Goal: Find specific page/section

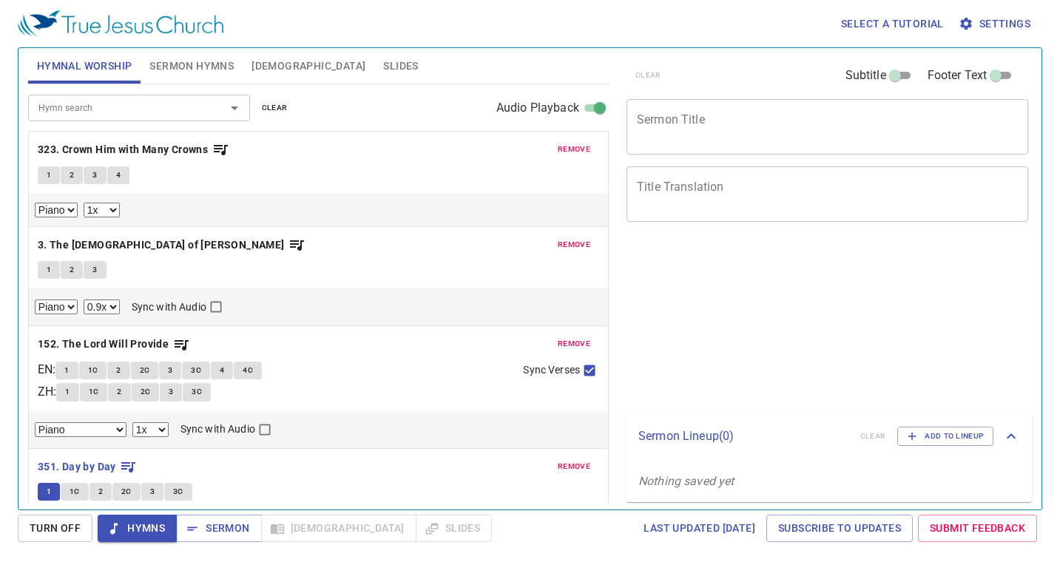
select select "1"
select select "0.9"
select select "1"
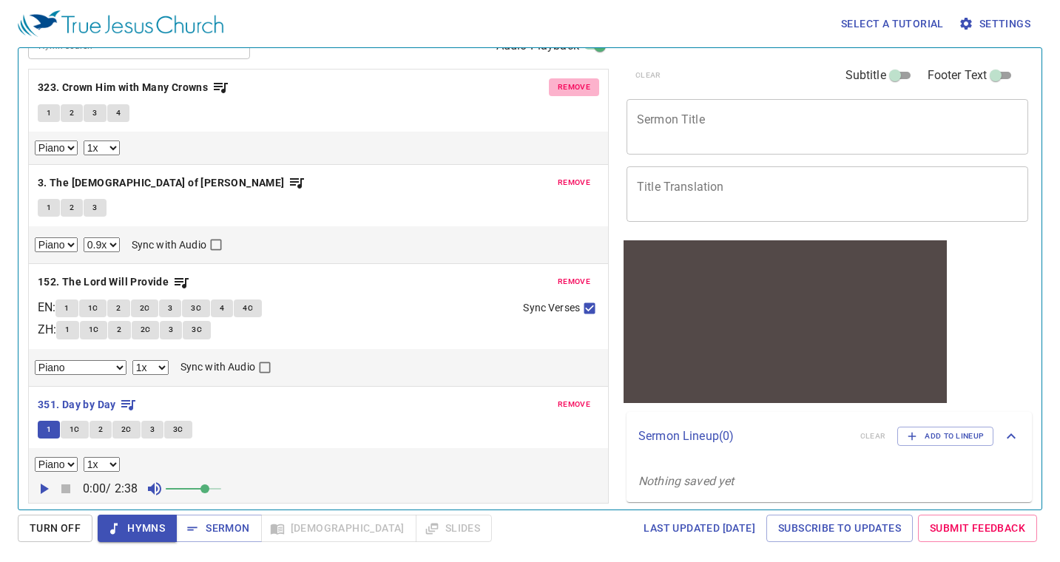
click at [563, 83] on span "remove" at bounding box center [574, 87] width 33 height 13
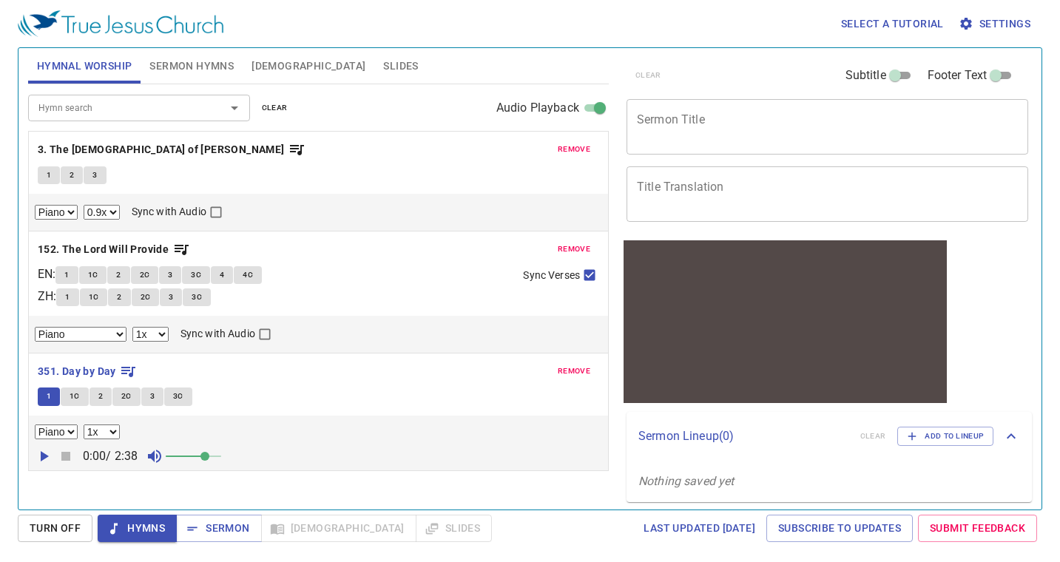
click at [563, 83] on div "Hymnal Worship Sermon Hymns Bible Slides" at bounding box center [318, 66] width 581 height 36
click at [572, 148] on span "remove" at bounding box center [574, 149] width 33 height 13
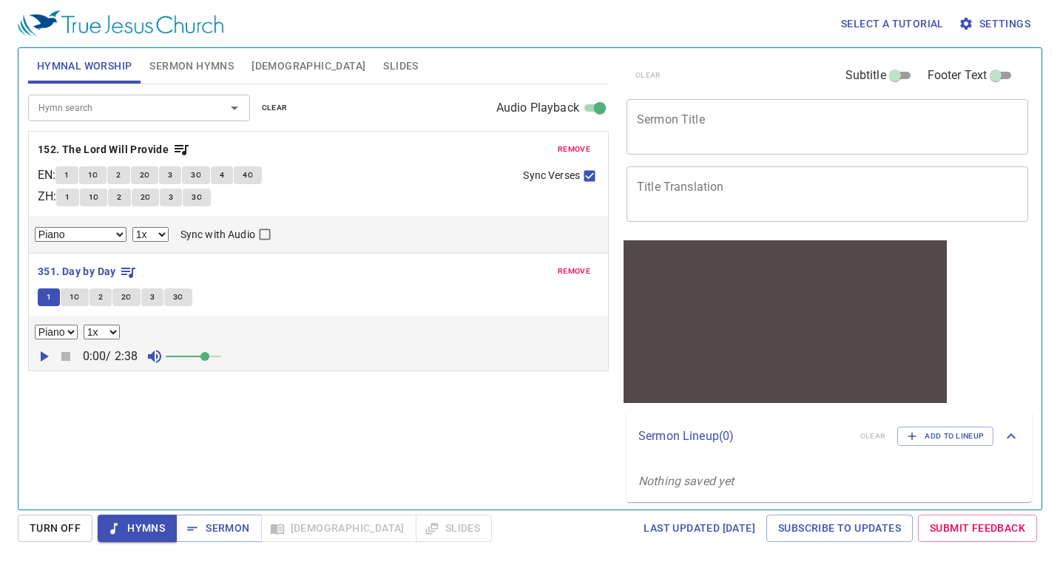
click at [572, 148] on span "remove" at bounding box center [574, 149] width 33 height 13
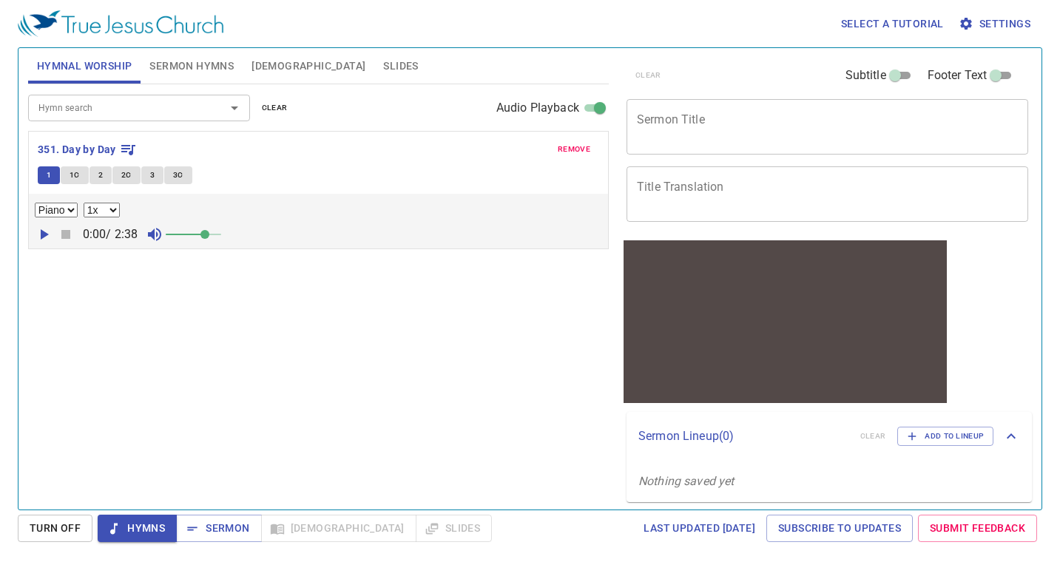
click at [572, 148] on span "remove" at bounding box center [574, 149] width 33 height 13
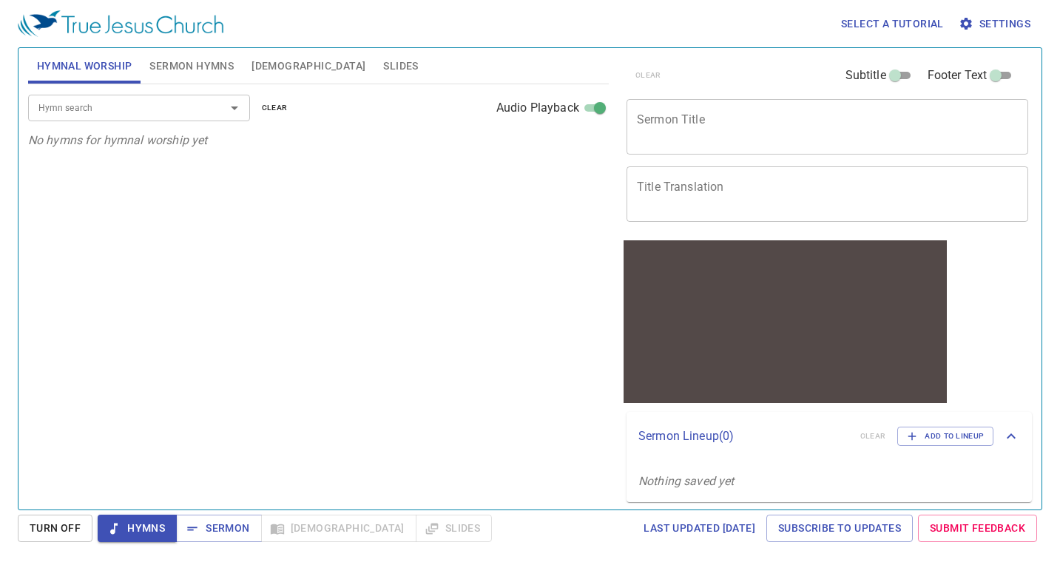
click at [125, 110] on input "Hymn search" at bounding box center [117, 107] width 169 height 17
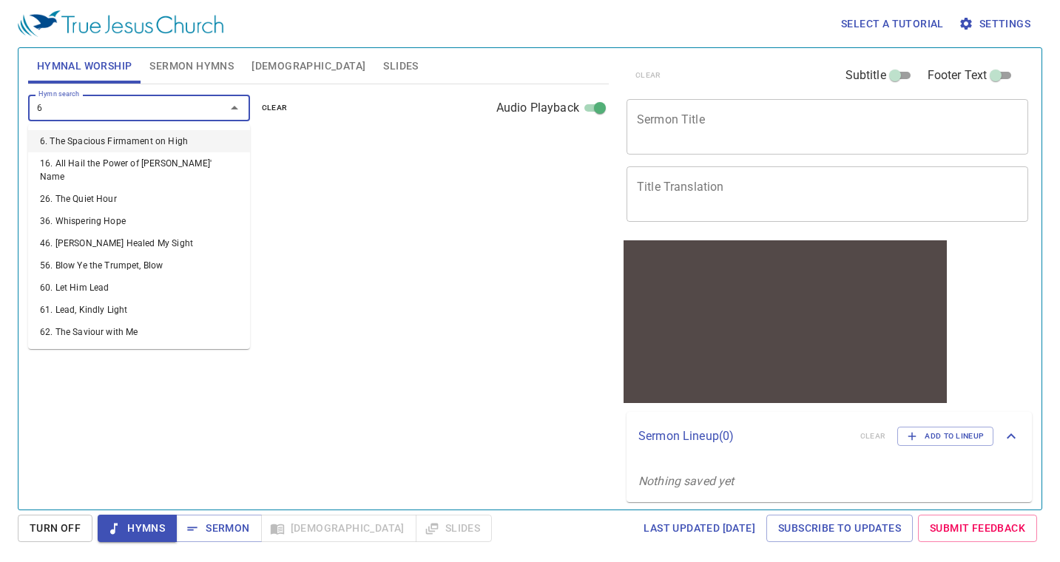
type input "65"
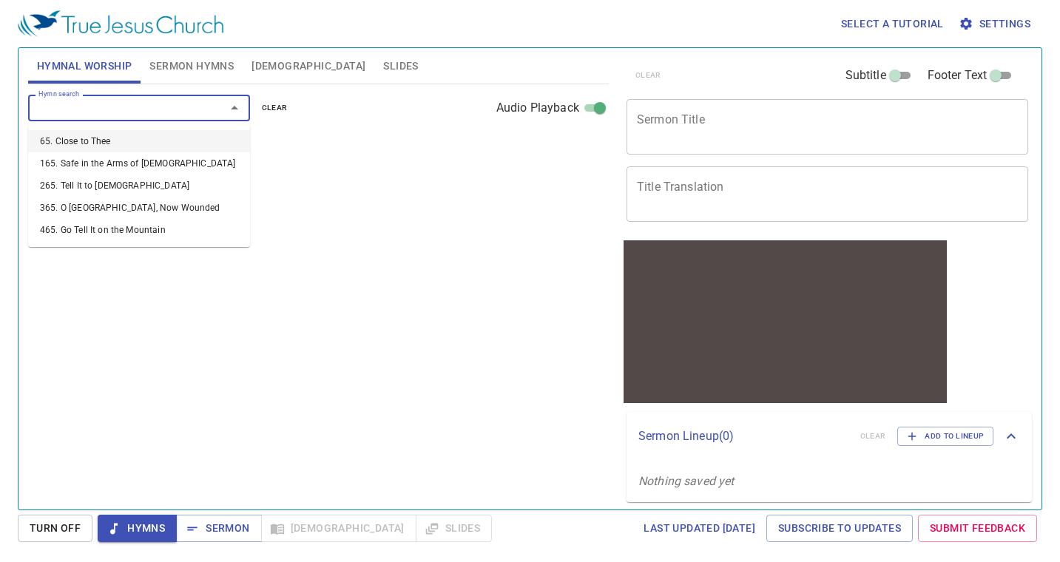
select select "1"
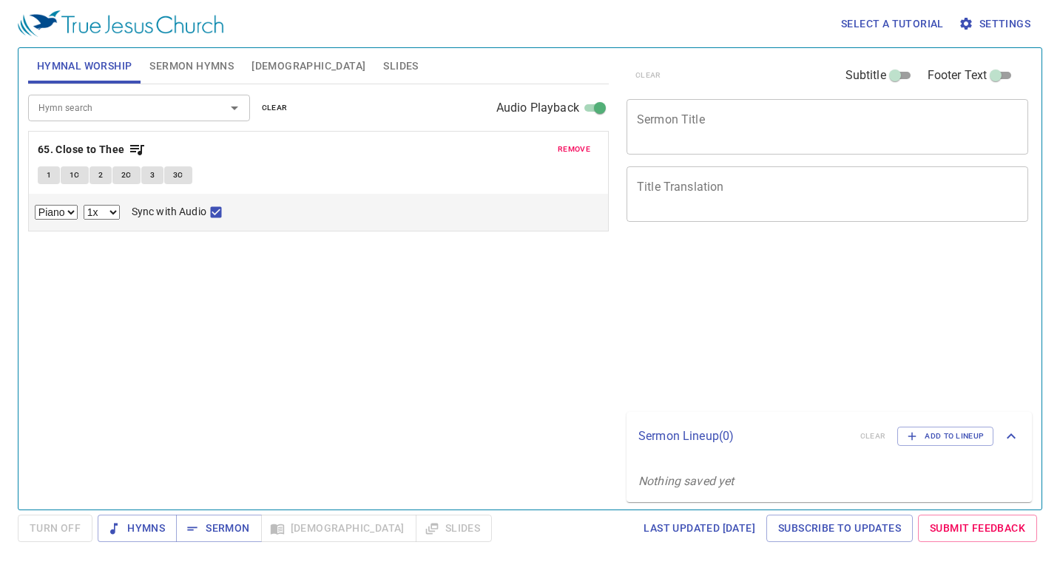
select select "1"
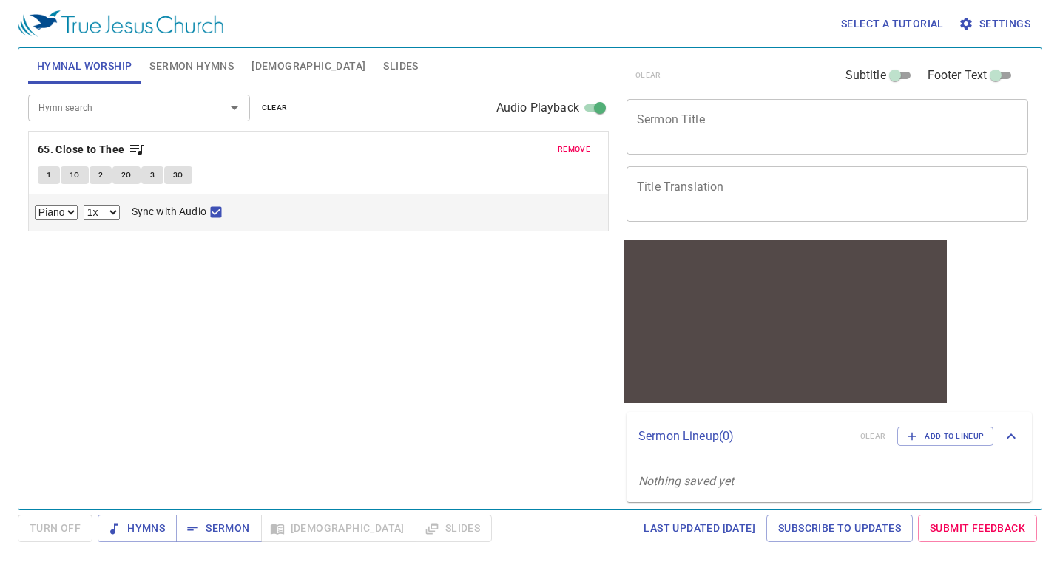
click at [50, 177] on span "1" at bounding box center [49, 175] width 4 height 13
checkbox input "false"
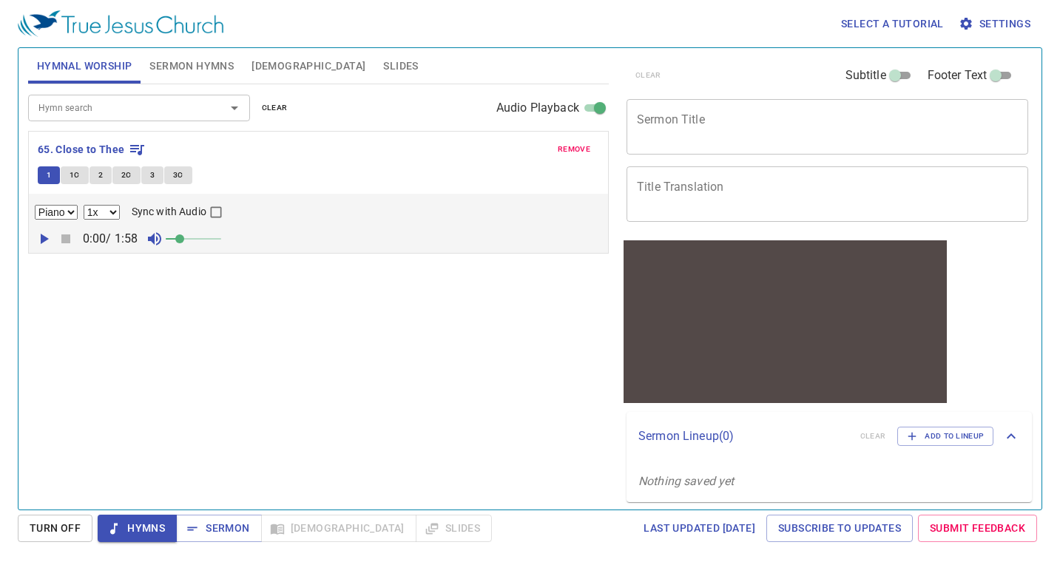
click at [45, 235] on icon "button" at bounding box center [44, 239] width 18 height 18
click at [200, 238] on span at bounding box center [193, 239] width 55 height 21
click at [195, 238] on span at bounding box center [199, 239] width 9 height 9
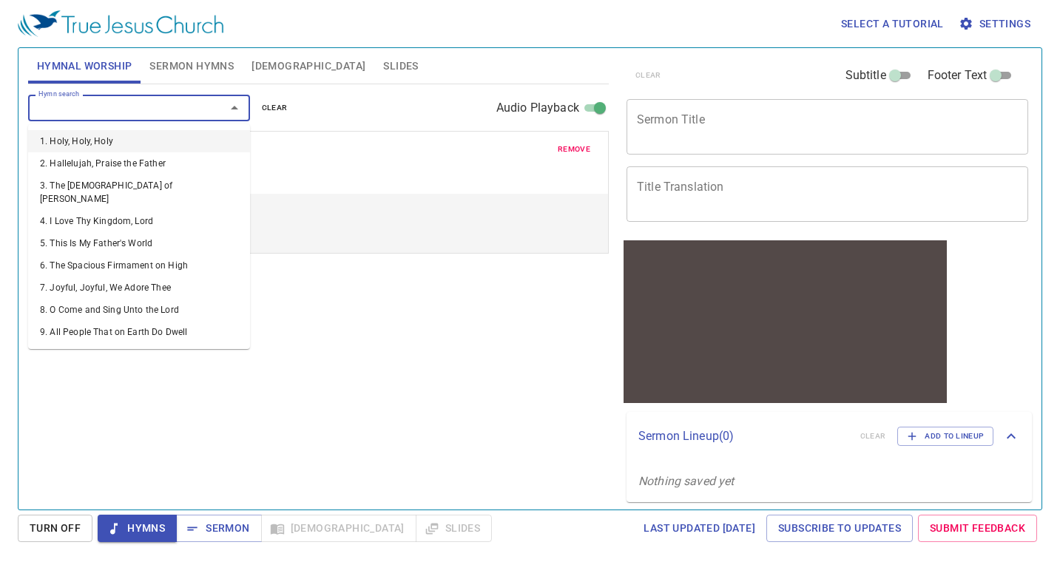
click at [91, 110] on input "Hymn search" at bounding box center [117, 107] width 169 height 17
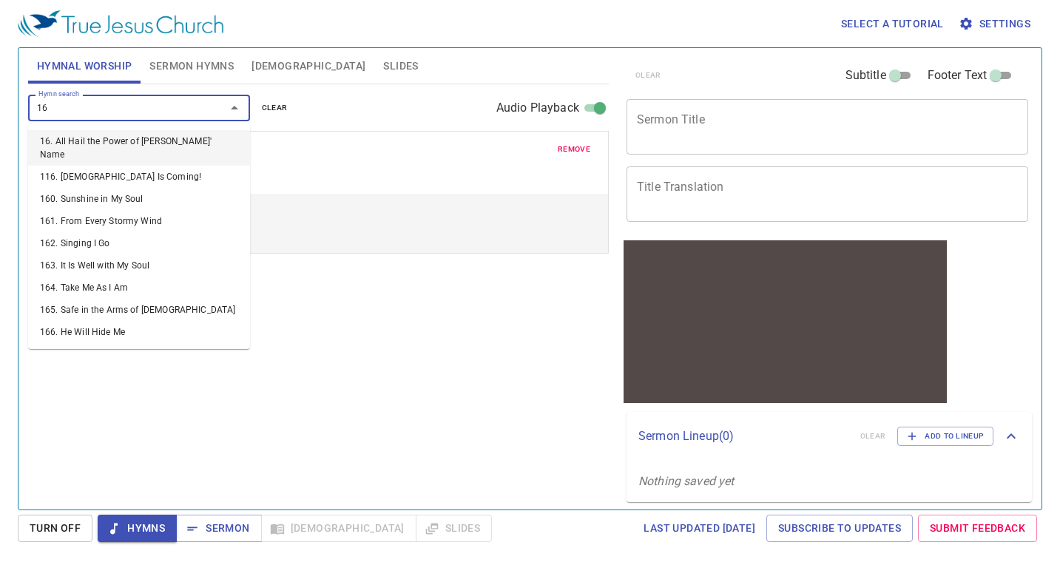
type input "163"
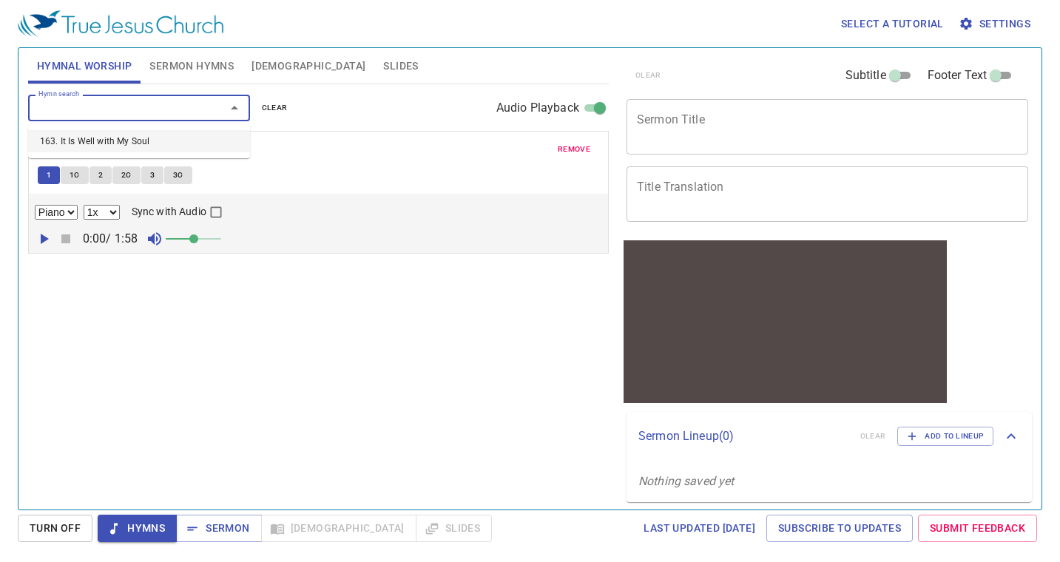
select select "1"
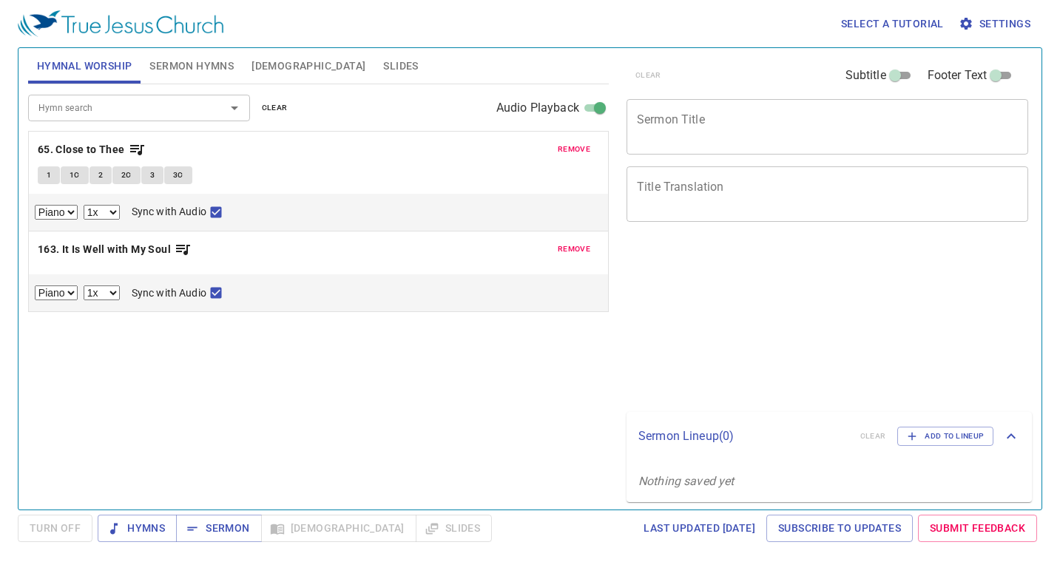
select select "1"
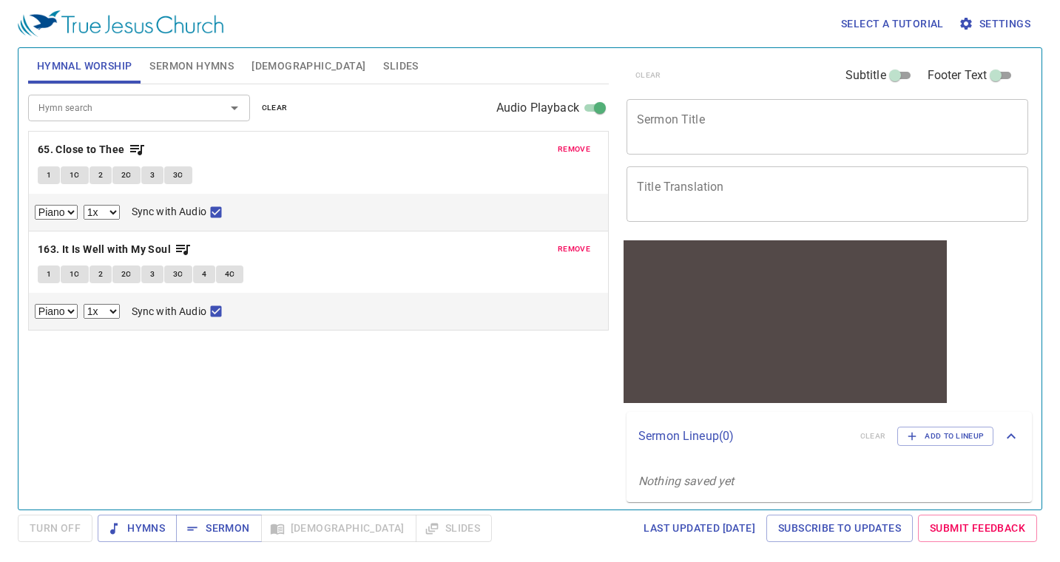
click at [44, 268] on button "1" at bounding box center [49, 275] width 22 height 18
checkbox input "false"
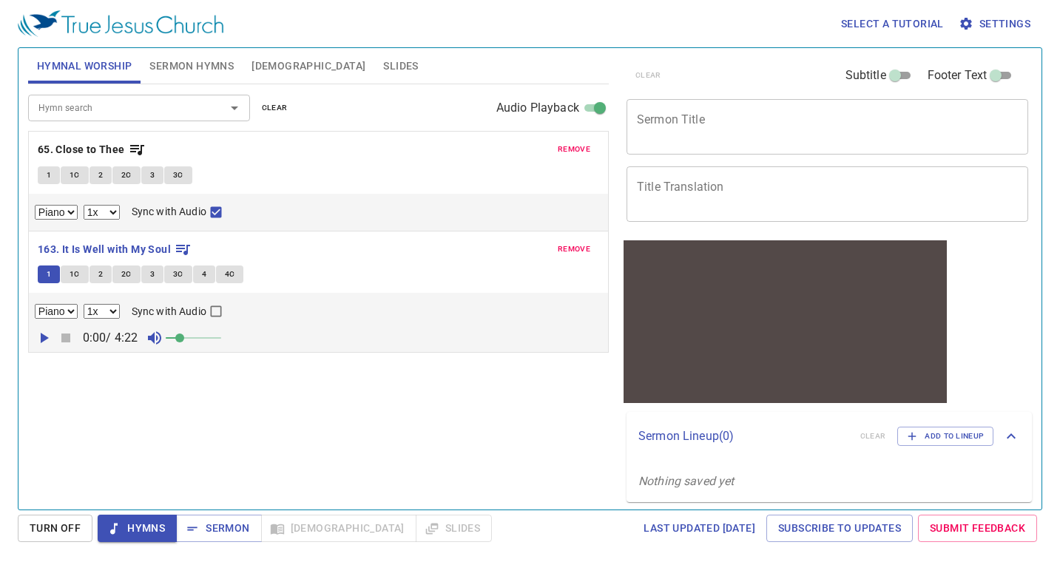
click at [44, 333] on icon "button" at bounding box center [44, 338] width 18 height 18
click at [201, 339] on span at bounding box center [193, 338] width 55 height 21
click at [206, 338] on span at bounding box center [205, 338] width 9 height 9
click at [144, 107] on input "Hymn search" at bounding box center [117, 107] width 169 height 17
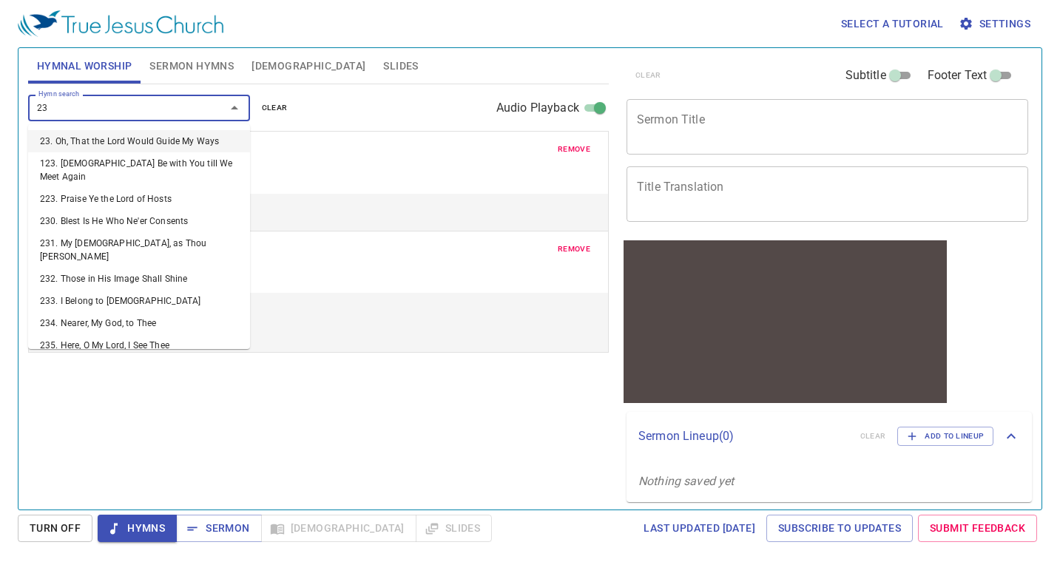
type input "239"
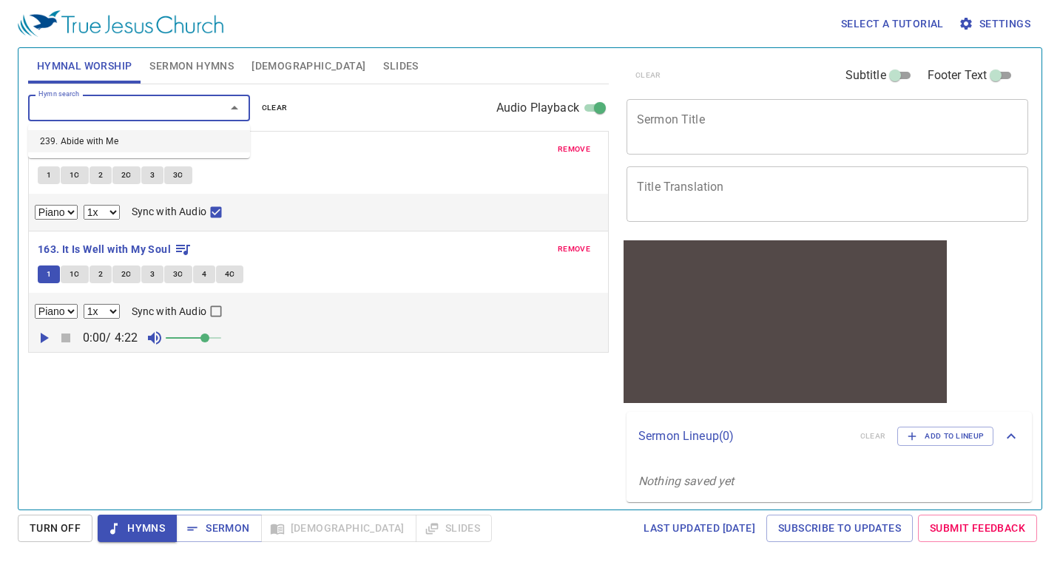
select select "1"
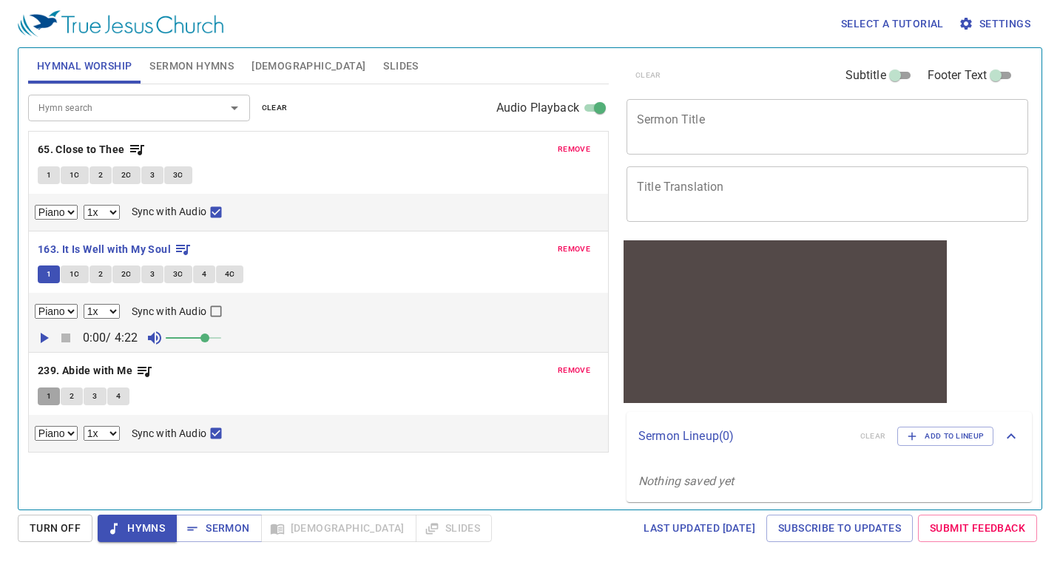
click at [40, 390] on button "1" at bounding box center [49, 397] width 22 height 18
checkbox input "false"
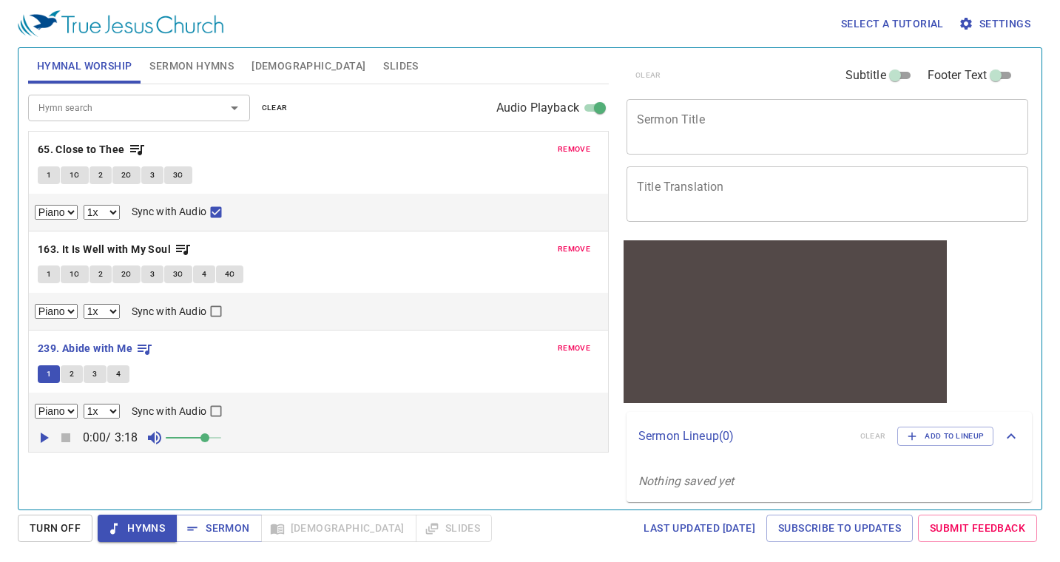
click at [47, 434] on icon "button" at bounding box center [44, 438] width 18 height 18
click at [123, 97] on div "Hymn search" at bounding box center [139, 108] width 222 height 26
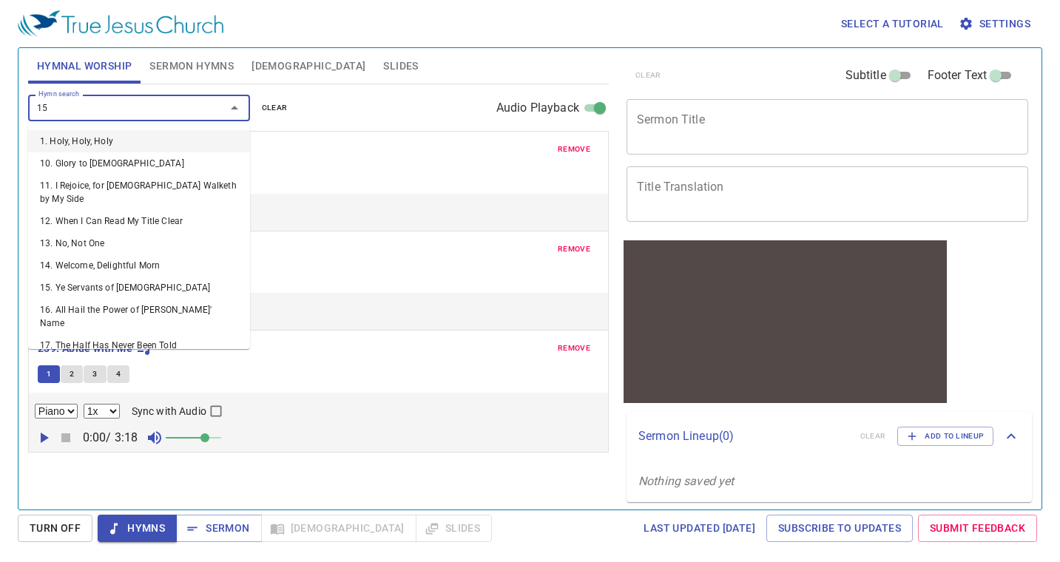
type input "152"
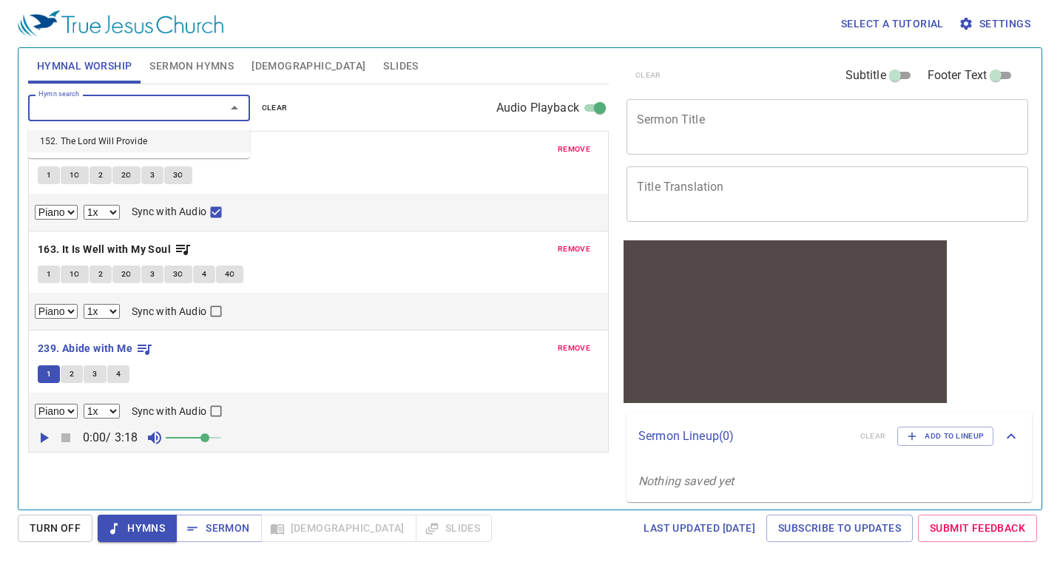
select select "1"
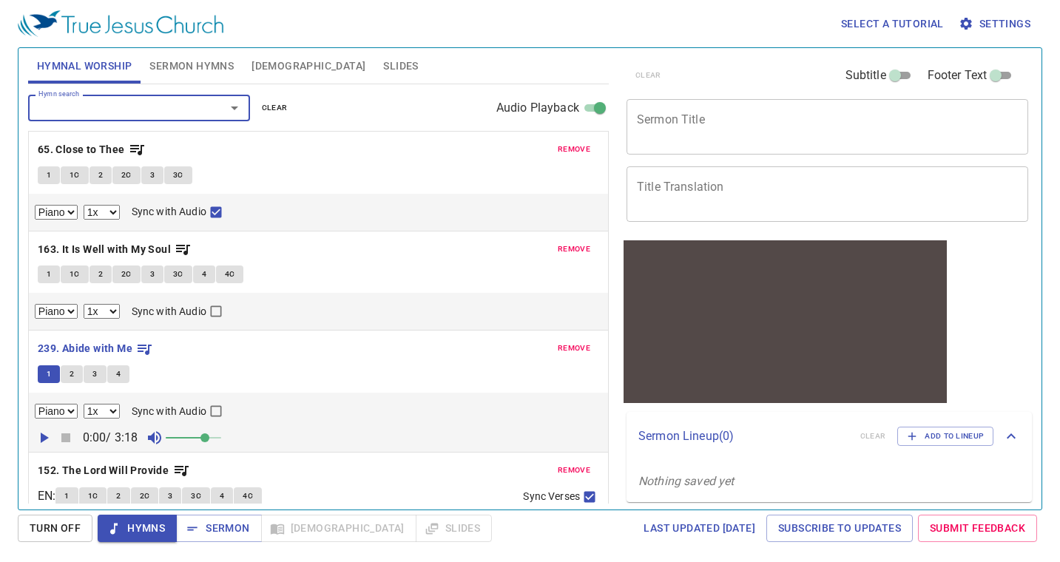
scroll to position [72, 0]
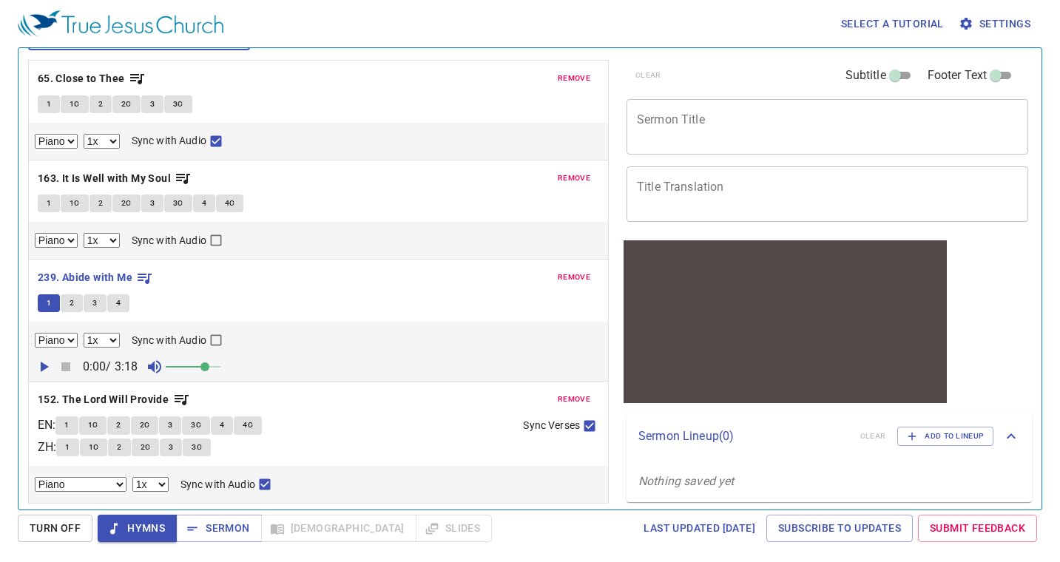
click at [77, 442] on button "1" at bounding box center [67, 448] width 22 height 18
checkbox input "false"
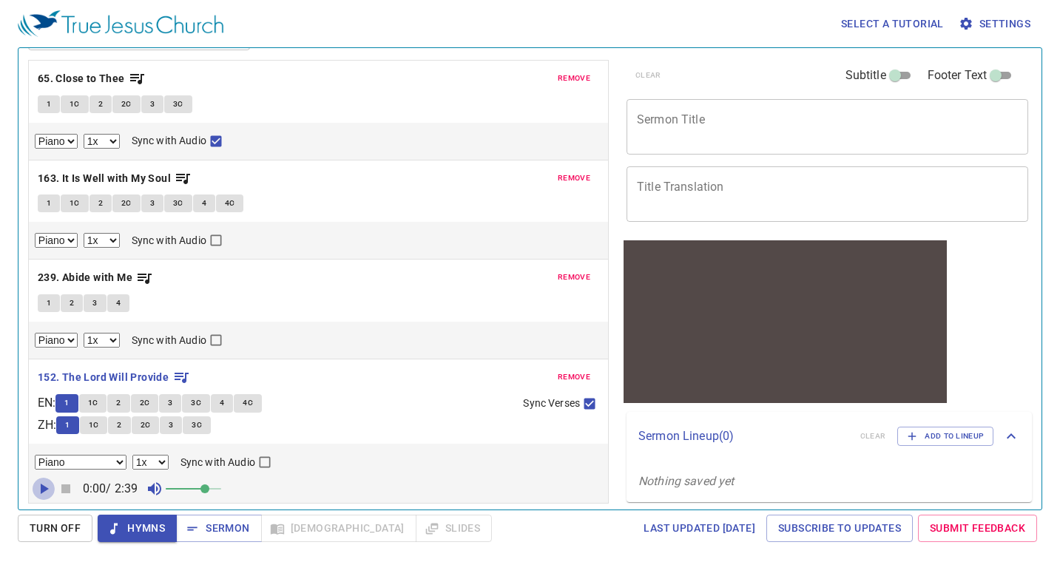
click at [46, 490] on icon "button" at bounding box center [45, 489] width 8 height 10
click at [150, 452] on div "Piano Piano (3 verses) 0.6x 0.7x 0.8x 0.9x 1x 1.1x 1.2x 1.3x 1.4x 1.5x 1.7x 2x …" at bounding box center [318, 473] width 579 height 59
click at [158, 462] on select "0.6x 0.7x 0.8x 0.9x 1x 1.1x 1.2x 1.3x 1.4x 1.5x 1.7x 2x" at bounding box center [150, 462] width 36 height 15
select select "0.9"
click at [132, 455] on select "0.6x 0.7x 0.8x 0.9x 1x 1.1x 1.2x 1.3x 1.4x 1.5x 1.7x 2x" at bounding box center [150, 462] width 36 height 15
